Goal: Navigation & Orientation: Find specific page/section

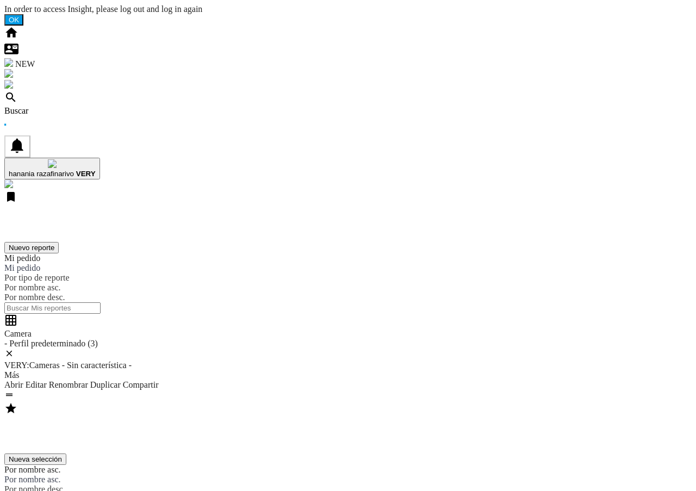
click at [69, 106] on div "Buscar" at bounding box center [347, 111] width 687 height 10
click at [65, 106] on div "Buscar" at bounding box center [347, 111] width 687 height 10
